Goal: Check status: Check status

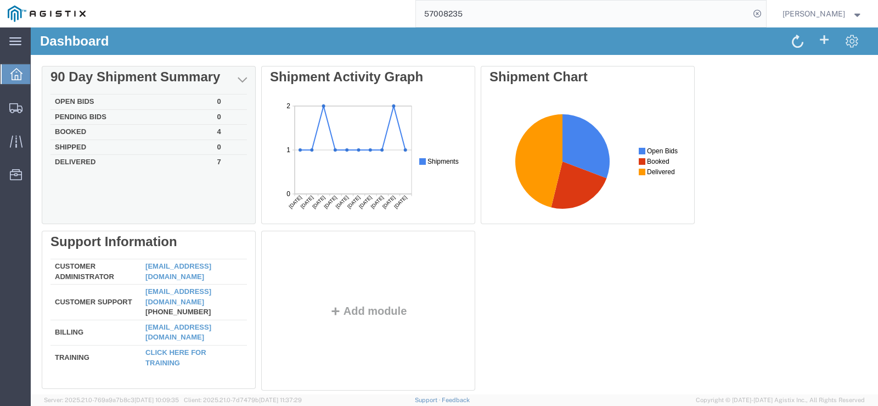
click at [76, 133] on td "Booked" at bounding box center [131, 132] width 162 height 15
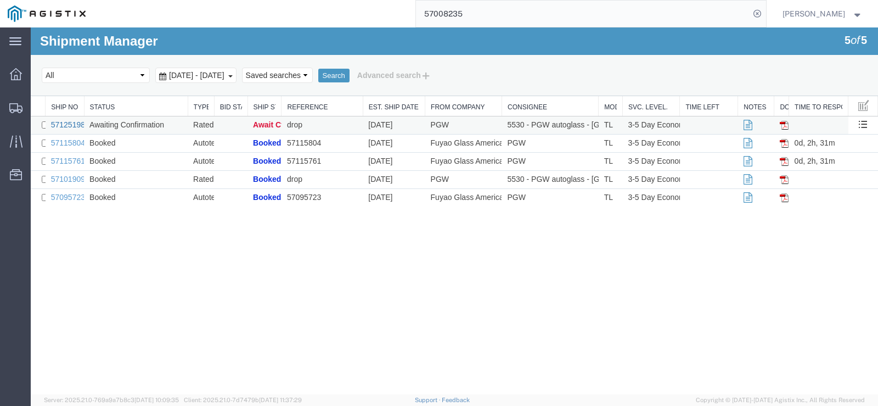
click at [64, 121] on link "57125198" at bounding box center [68, 124] width 34 height 9
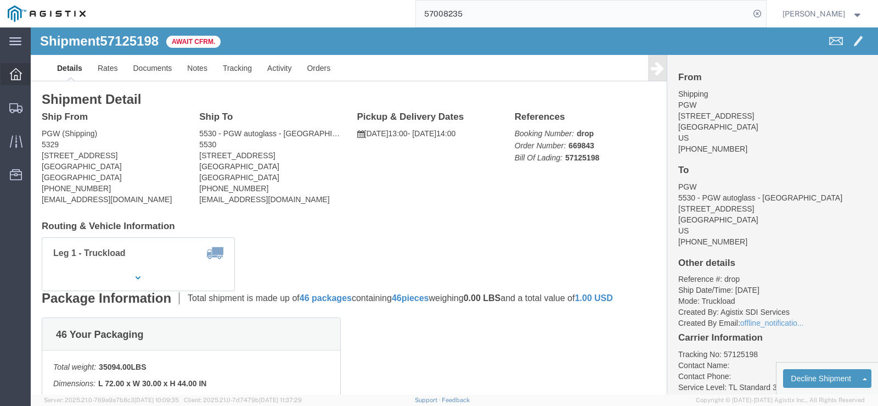
click at [14, 72] on icon at bounding box center [16, 74] width 12 height 12
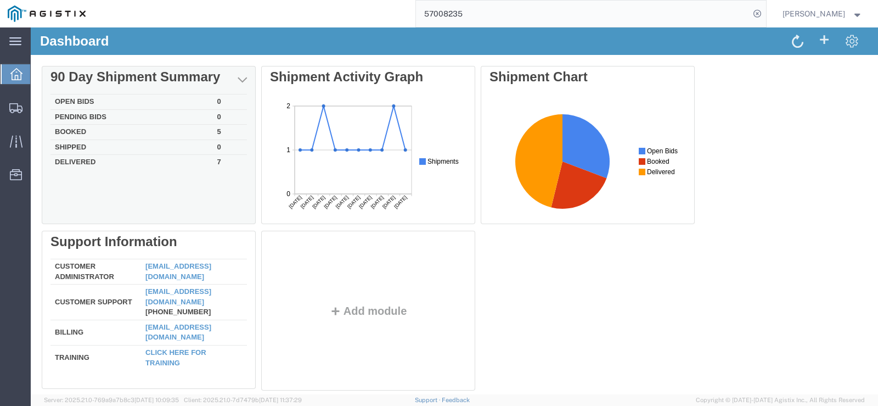
click at [72, 132] on td "Booked" at bounding box center [131, 132] width 162 height 15
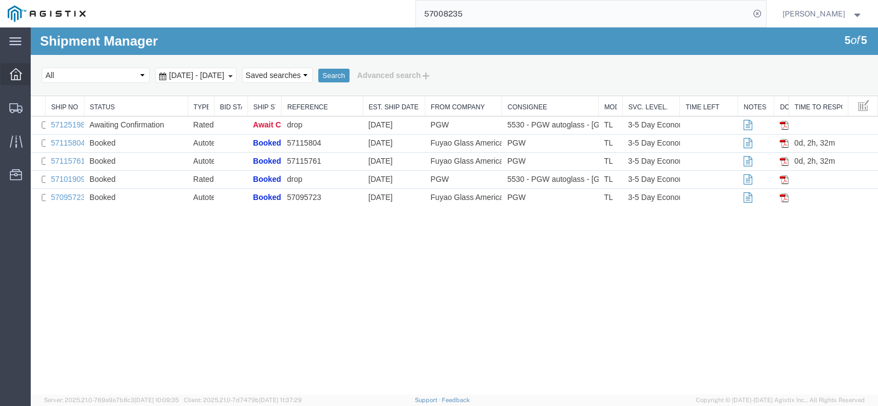
click at [13, 76] on icon at bounding box center [16, 74] width 12 height 12
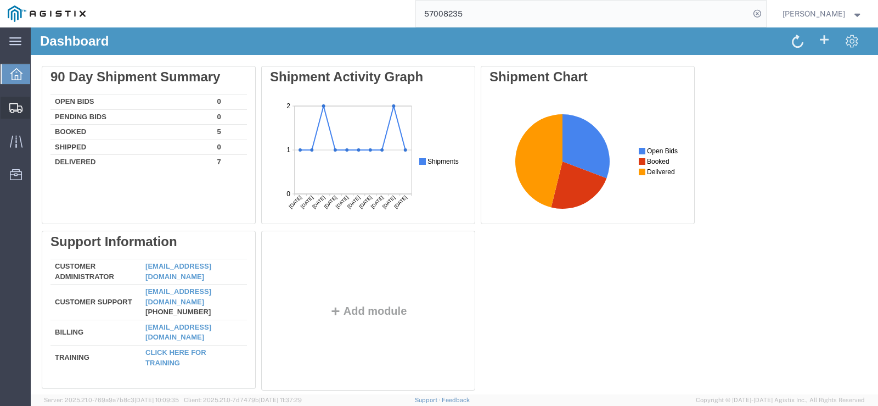
click at [20, 113] on icon at bounding box center [15, 108] width 13 height 10
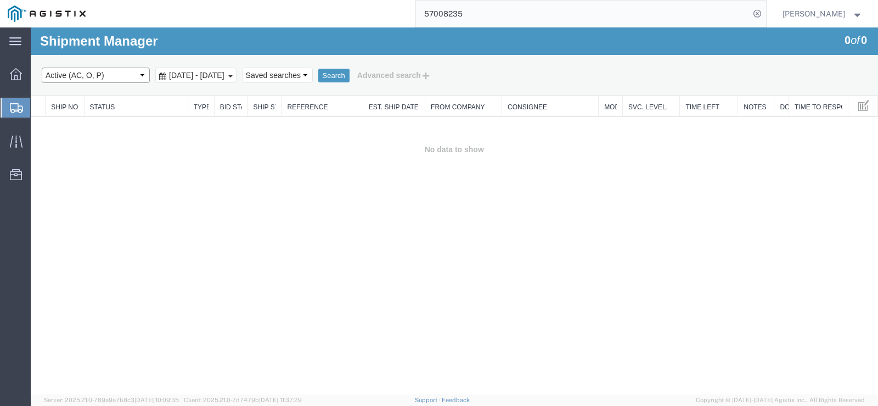
click at [143, 72] on select "Select status Active (AC, O, P) All Approved Awaiting Confirmation (AC) Booked …" at bounding box center [96, 75] width 108 height 15
select select "ALL"
click at [42, 68] on select "Select status Active (AC, O, P) All Approved Awaiting Confirmation (AC) Booked …" at bounding box center [96, 75] width 108 height 15
click at [350, 72] on button "Search" at bounding box center [333, 76] width 31 height 14
